Goal: Navigation & Orientation: Find specific page/section

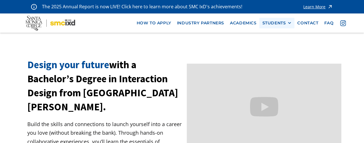
click at [271, 27] on div "STUDENTS PROspective Students GRAD SHOW 2025 Current Students Alumni" at bounding box center [276, 23] width 35 height 11
click at [269, 23] on div "STUDENTS" at bounding box center [274, 23] width 24 height 5
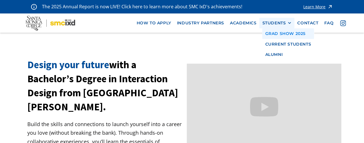
click at [271, 33] on link "GRAD SHOW 2025" at bounding box center [288, 33] width 52 height 11
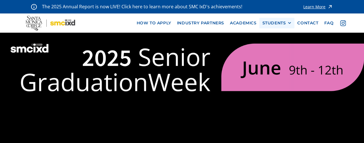
click at [279, 22] on div "STUDENTS" at bounding box center [274, 23] width 24 height 5
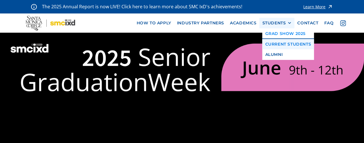
click at [271, 44] on link "Current Students" at bounding box center [288, 44] width 52 height 11
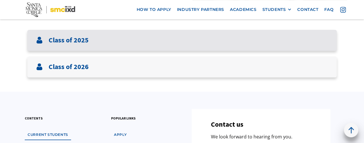
scroll to position [131, 0]
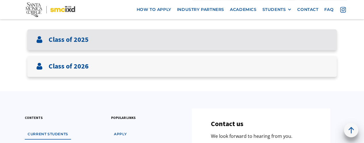
click at [191, 45] on div "Class of 2025" at bounding box center [181, 39] width 309 height 21
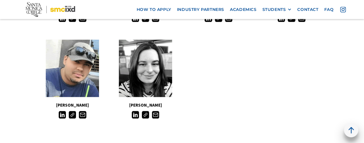
scroll to position [541, 0]
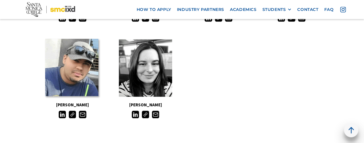
click at [67, 68] on link at bounding box center [71, 67] width 53 height 57
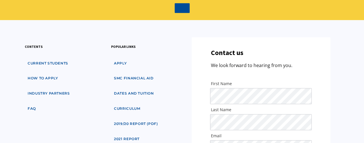
scroll to position [331, 0]
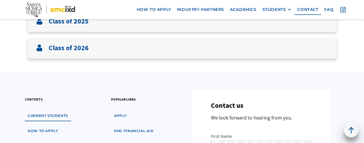
scroll to position [155, 0]
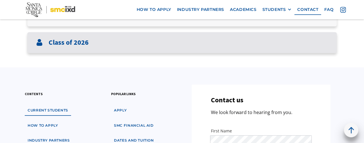
click at [136, 49] on div "Class of 2026" at bounding box center [181, 42] width 309 height 21
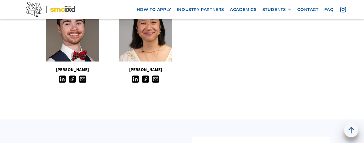
scroll to position [603, 0]
